Goal: Task Accomplishment & Management: Use online tool/utility

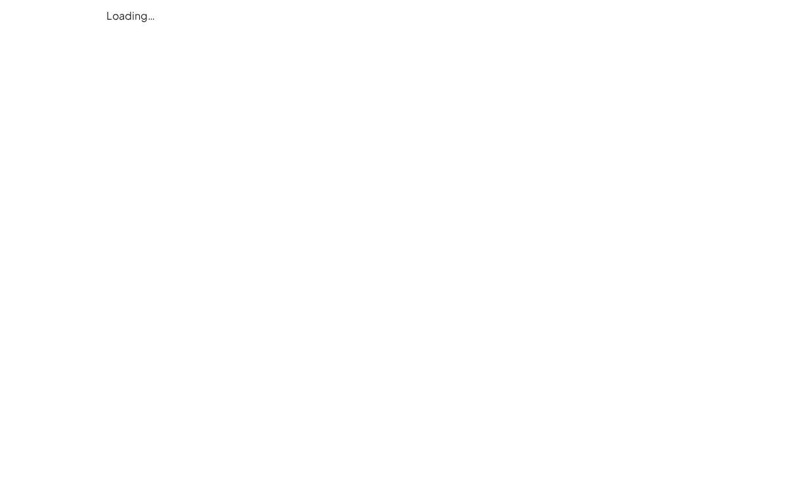
click at [0, 0] on div "Loading…" at bounding box center [0, 0] width 0 height 0
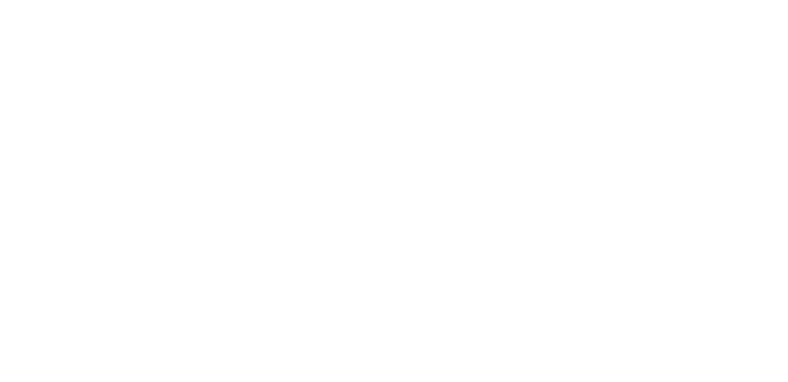
click at [0, 0] on div at bounding box center [0, 0] width 0 height 0
click at [0, 0] on div "Loading…" at bounding box center [0, 0] width 0 height 0
click at [0, 0] on div at bounding box center [0, 0] width 0 height 0
